Goal: Download file/media

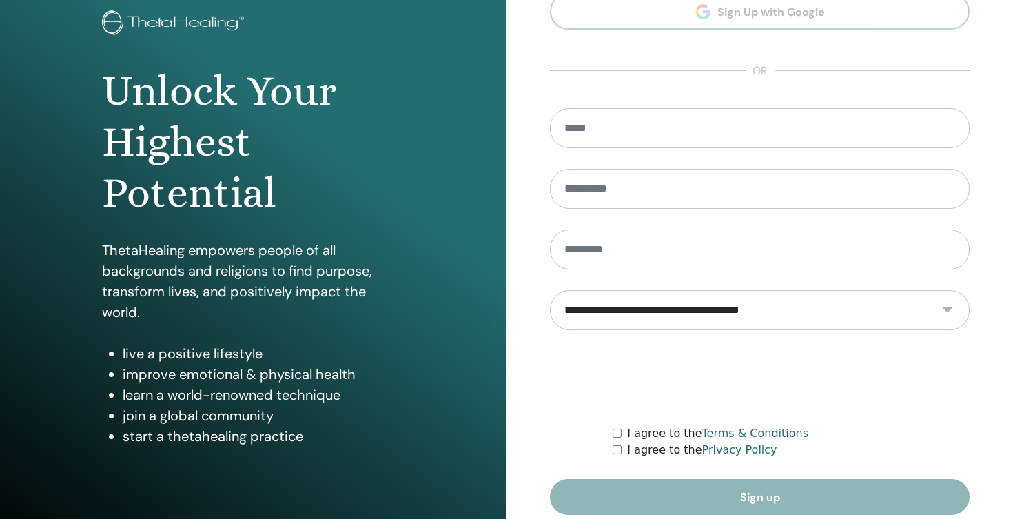
scroll to position [143, 0]
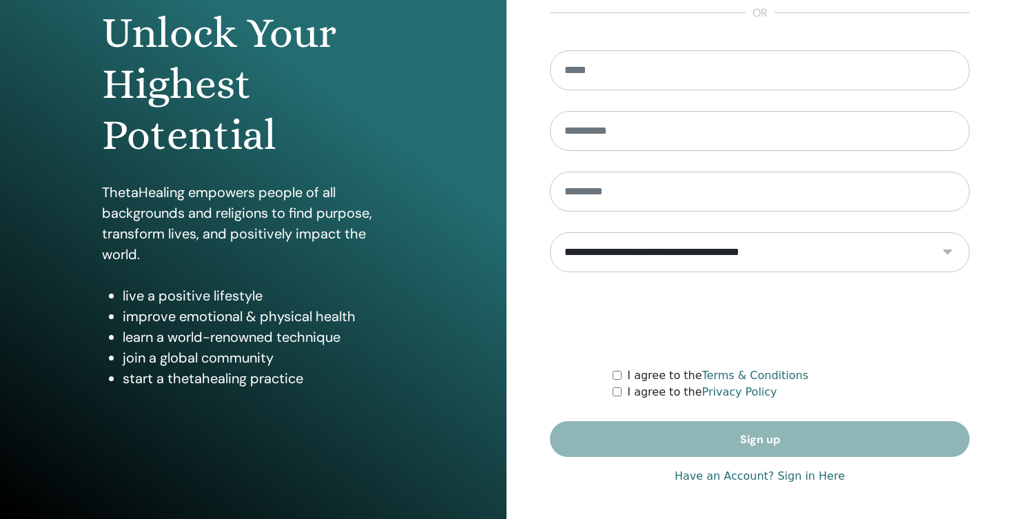
click at [712, 478] on link "Have an Account? Sign in Here" at bounding box center [760, 476] width 170 height 17
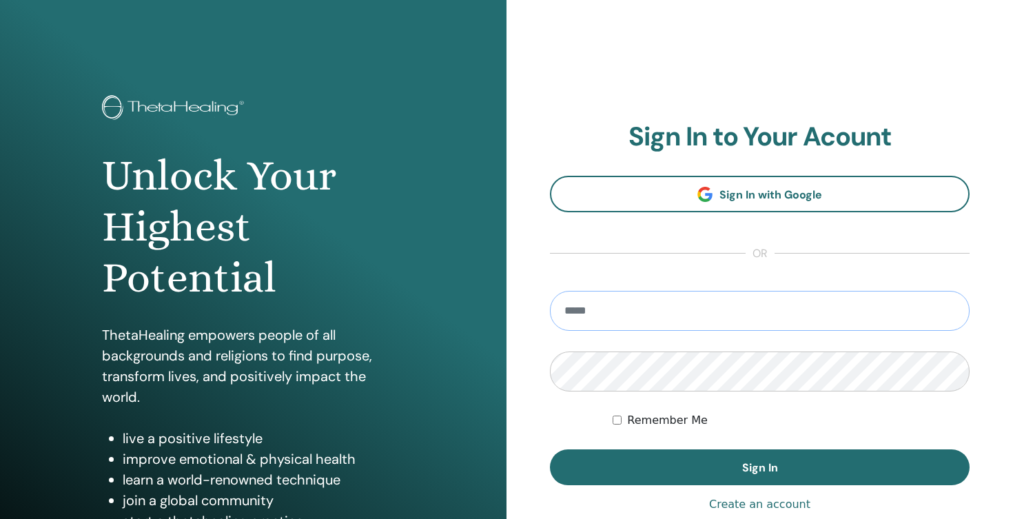
click at [726, 308] on input "email" at bounding box center [760, 311] width 420 height 40
click at [604, 309] on input "email" at bounding box center [760, 311] width 420 height 40
type input "**********"
click at [550, 449] on button "Sign In" at bounding box center [760, 467] width 420 height 36
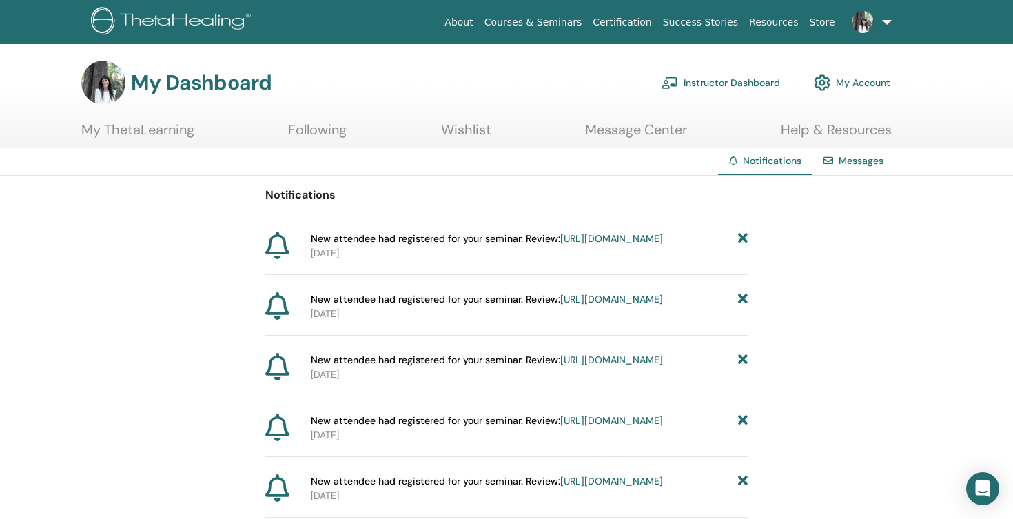
click at [726, 80] on link "Instructor Dashboard" at bounding box center [721, 83] width 119 height 30
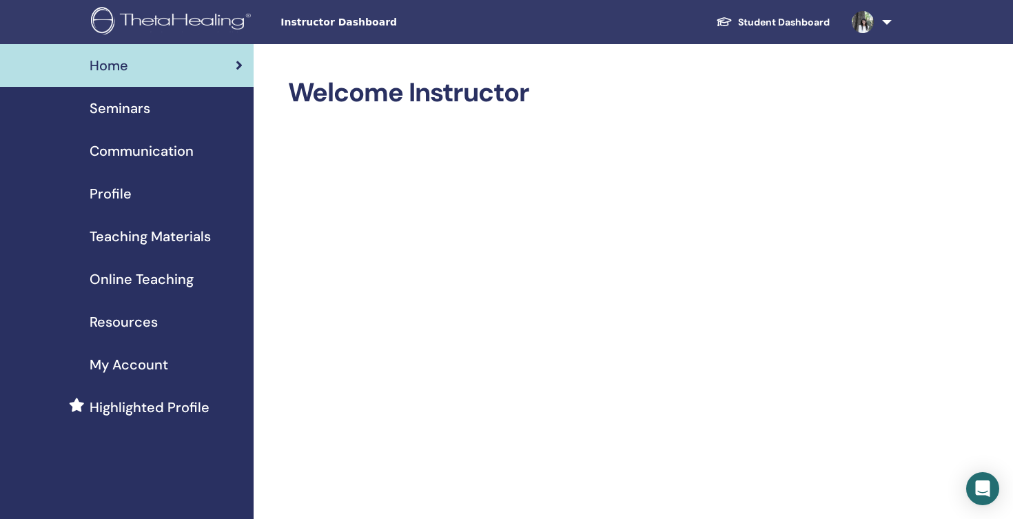
click at [139, 233] on span "Teaching Materials" at bounding box center [150, 236] width 121 height 21
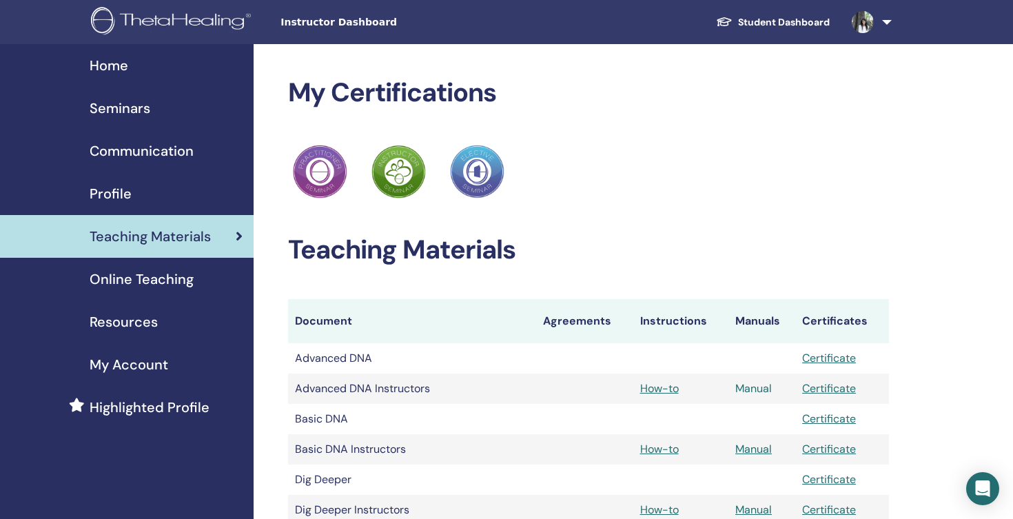
click at [749, 385] on link "Manual" at bounding box center [753, 388] width 37 height 14
click at [747, 391] on link "Manual" at bounding box center [753, 388] width 37 height 14
